Goal: Understand process/instructions: Learn how to perform a task or action

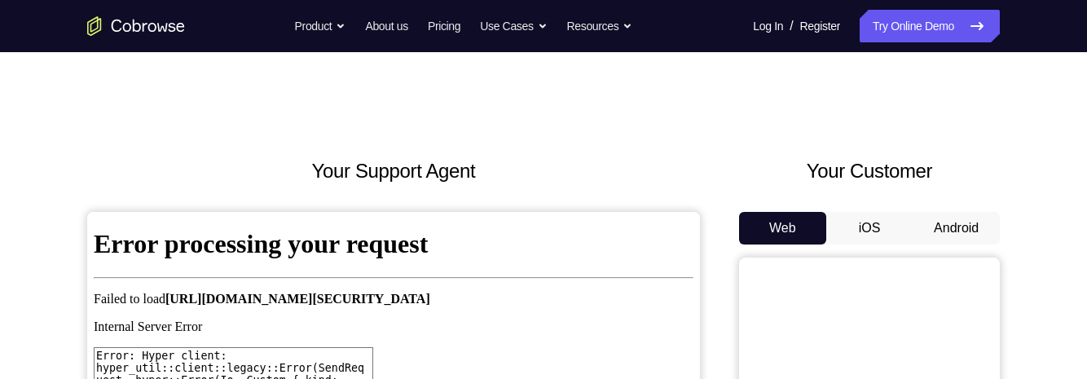
click at [956, 231] on button "Android" at bounding box center [955, 228] width 87 height 33
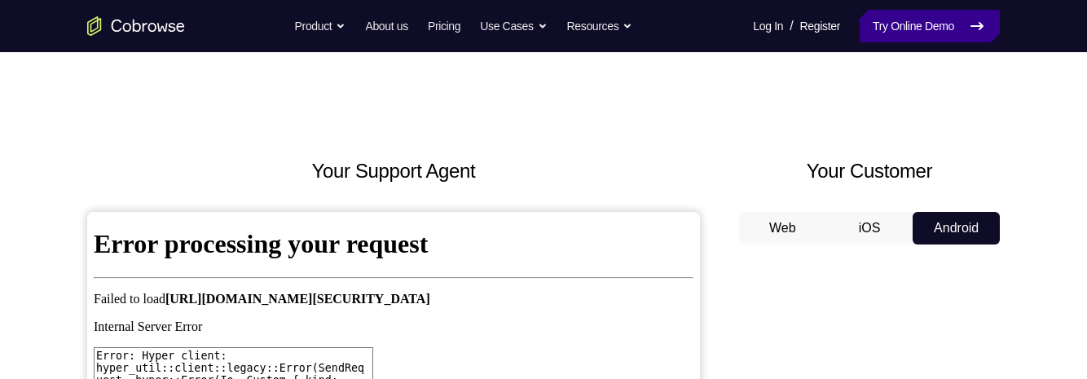
click at [921, 37] on link "Try Online Demo" at bounding box center [929, 26] width 140 height 33
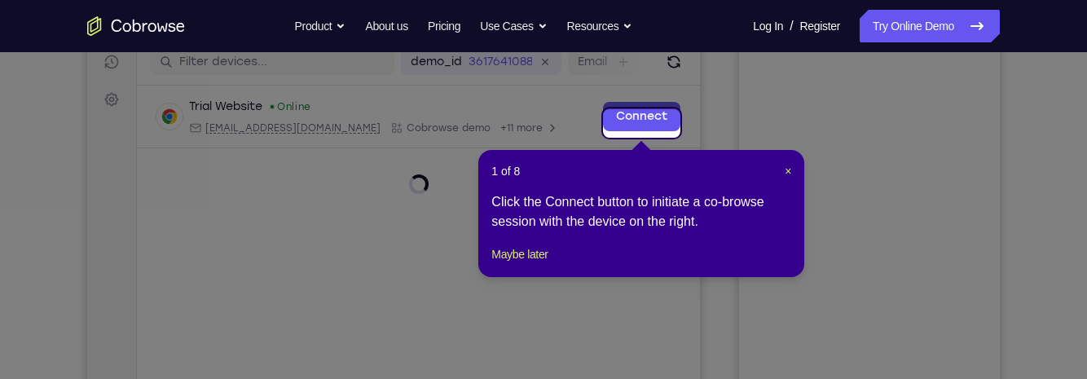
scroll to position [210, 0]
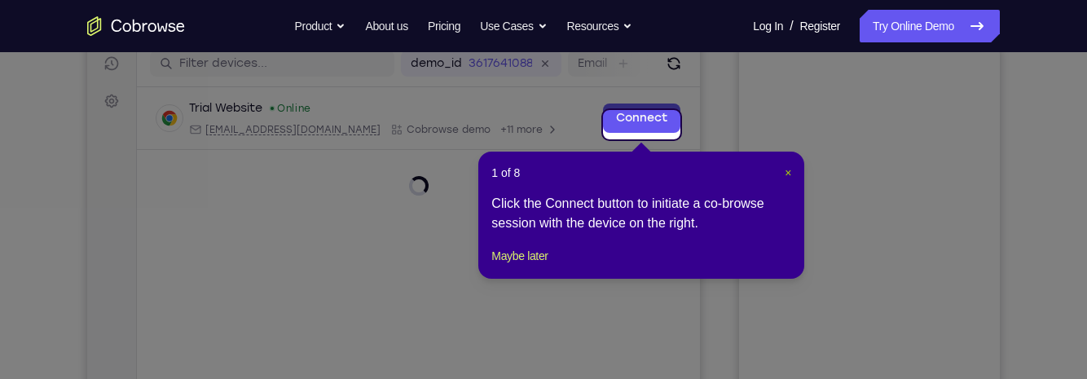
click at [785, 169] on span "×" at bounding box center [788, 172] width 7 height 13
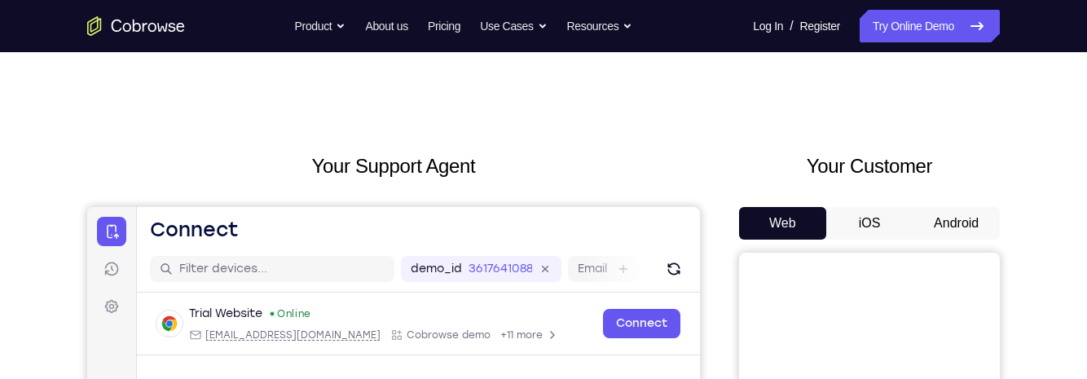
click at [964, 214] on button "Android" at bounding box center [955, 223] width 87 height 33
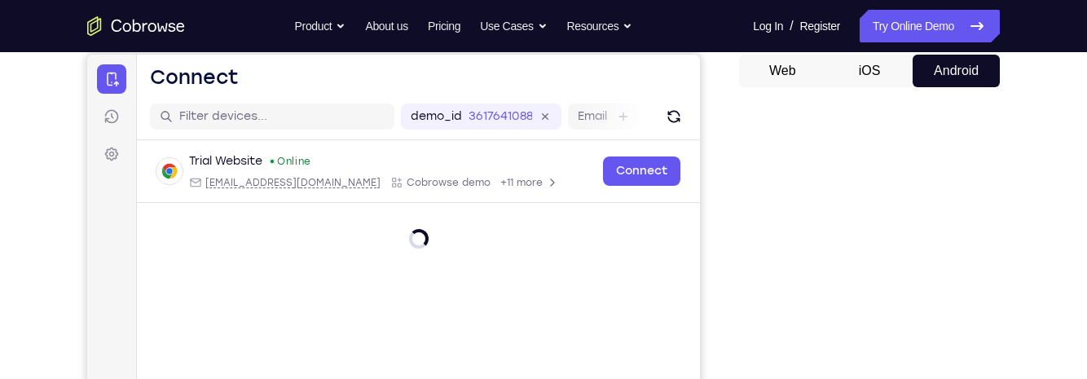
scroll to position [152, 0]
